Goal: Browse casually: Explore the website without a specific task or goal

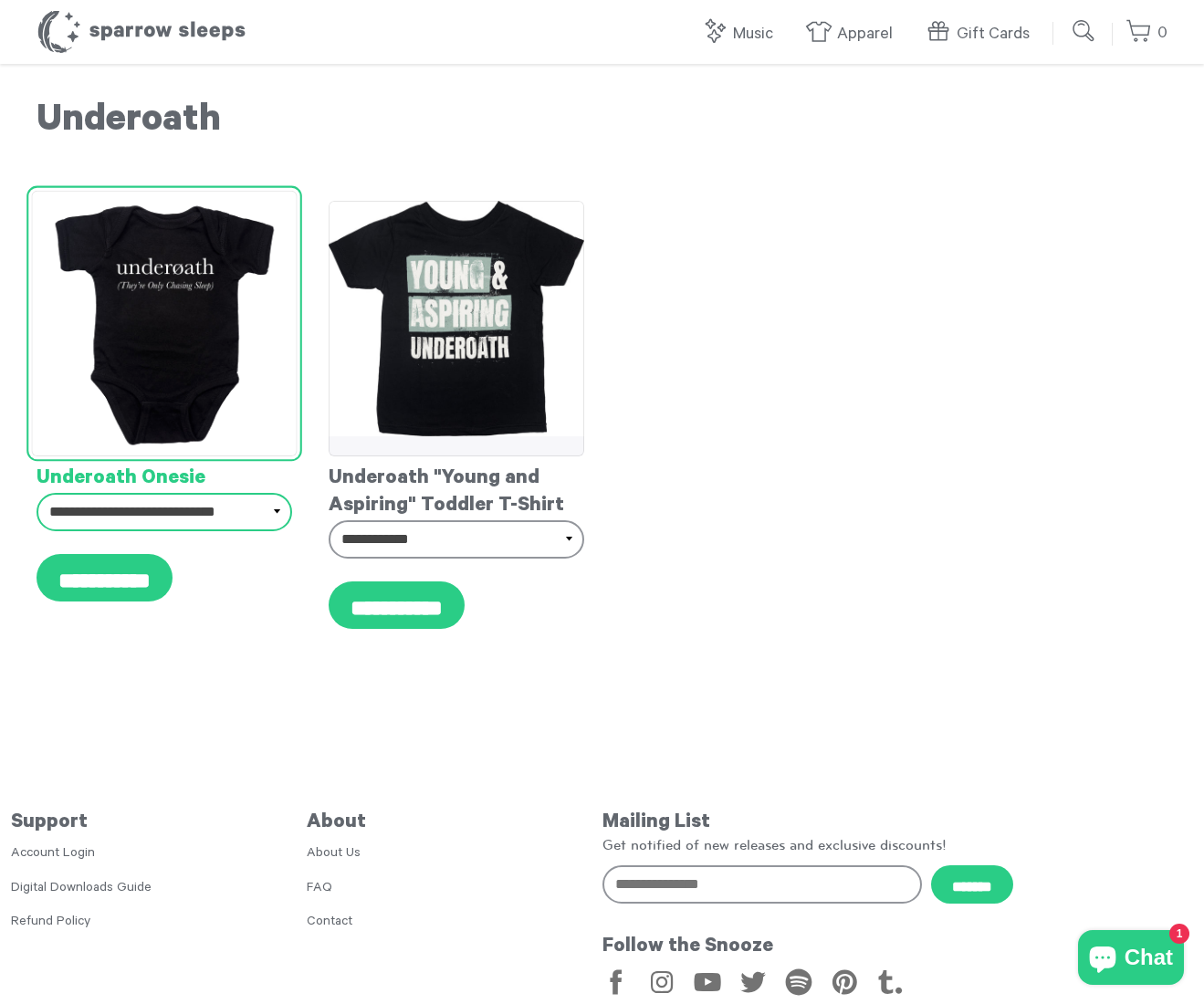
click at [184, 516] on select "**********" at bounding box center [164, 512] width 256 height 38
click at [36, 493] on select "**********" at bounding box center [164, 512] width 256 height 38
